Goal: Find specific page/section: Find specific page/section

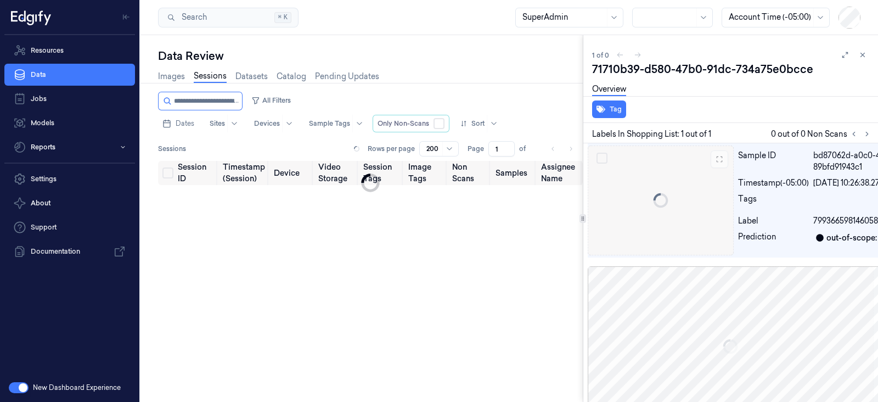
scroll to position [0, 2]
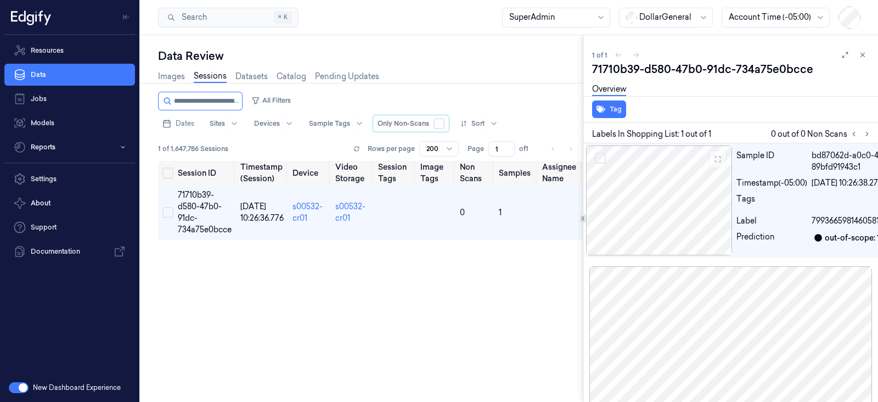
click at [15, 391] on button "button" at bounding box center [19, 387] width 20 height 11
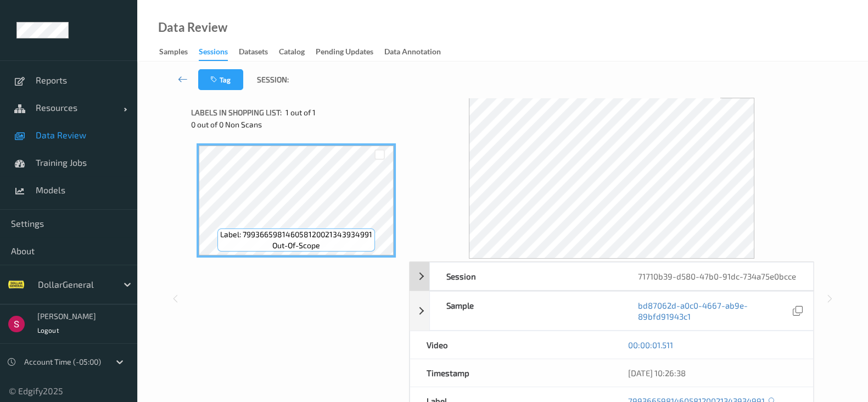
click at [423, 277] on div "Session 71710b39-d580-47b0-91dc-734a75e0bcce" at bounding box center [612, 276] width 404 height 29
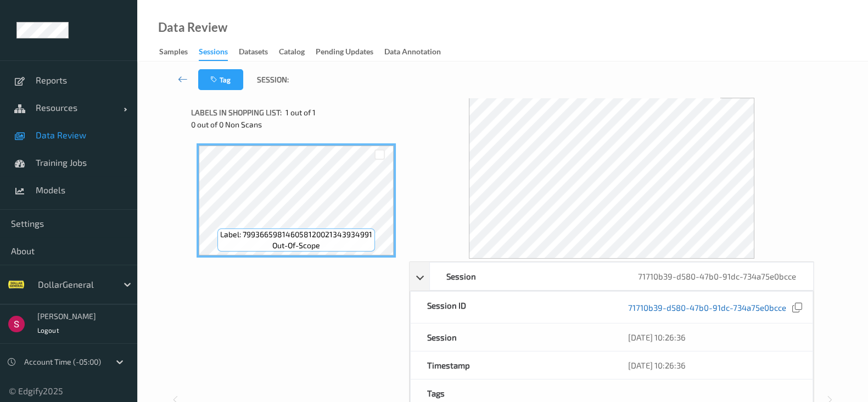
click at [753, 309] on link "71710b39-d580-47b0-91dc-734a75e0bcce" at bounding box center [707, 307] width 158 height 11
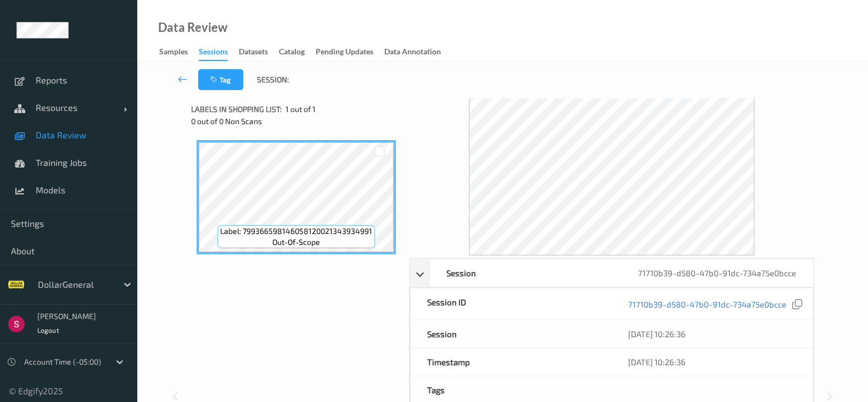
scroll to position [4, 0]
